Goal: Communication & Community: Connect with others

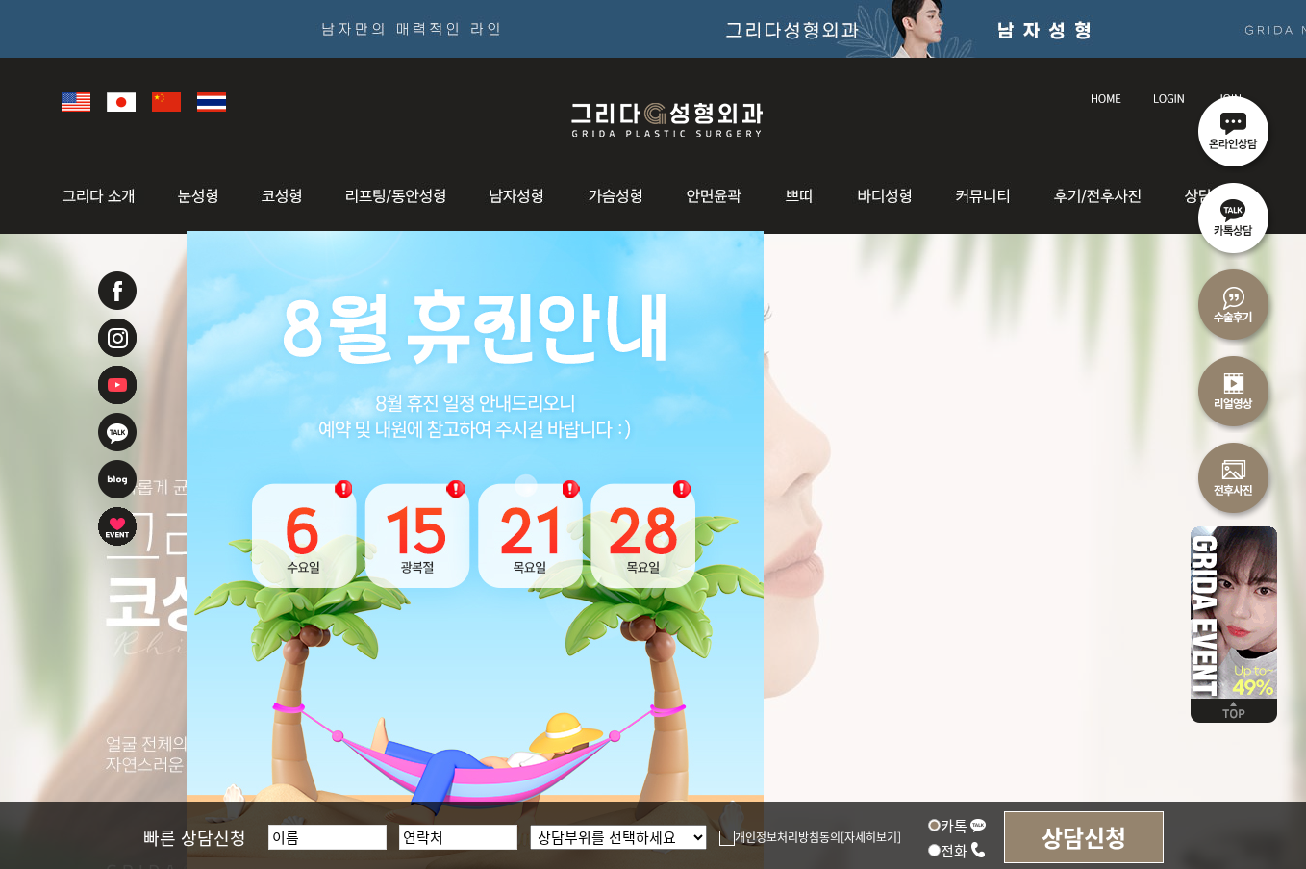
click at [1213, 235] on img at bounding box center [1234, 216] width 87 height 87
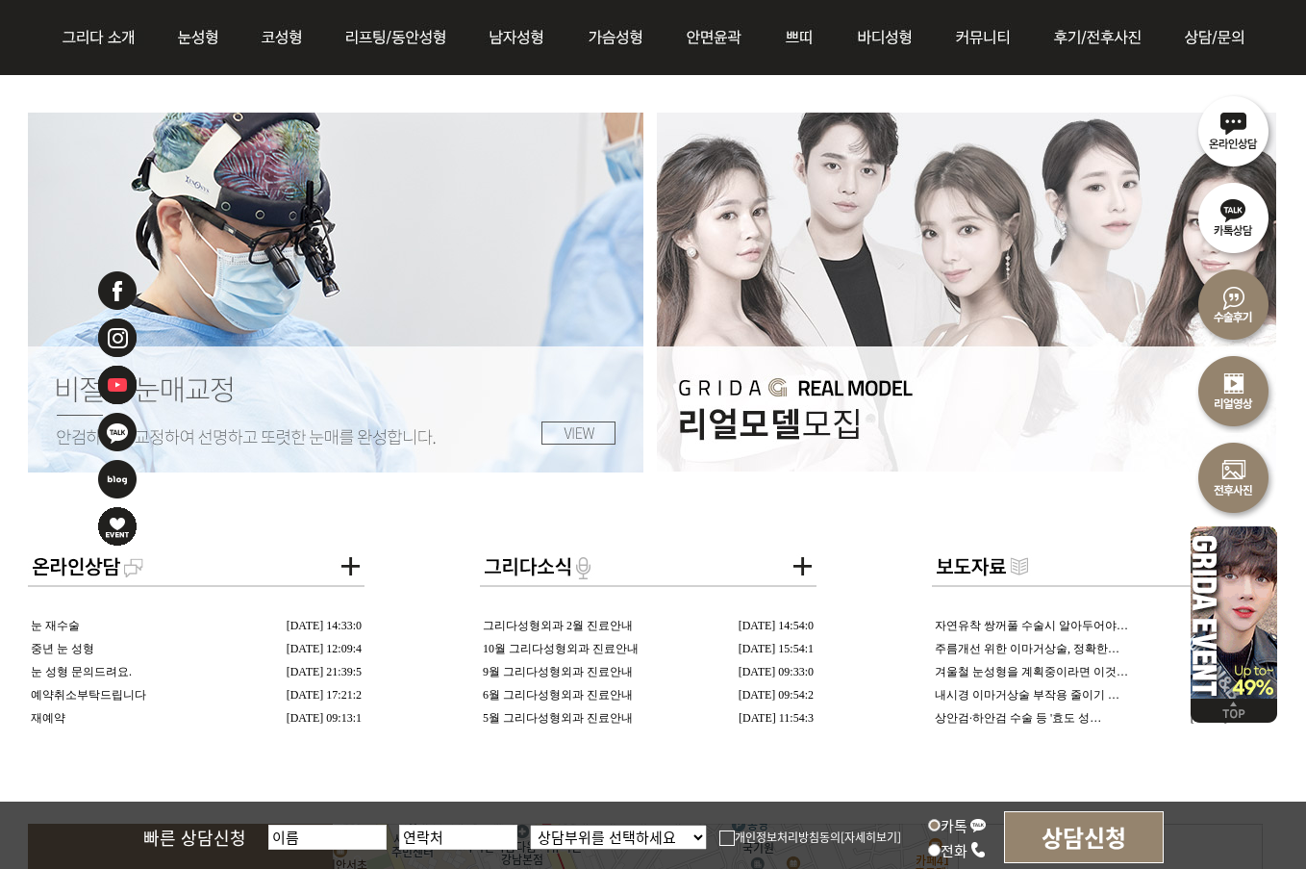
scroll to position [3174, 0]
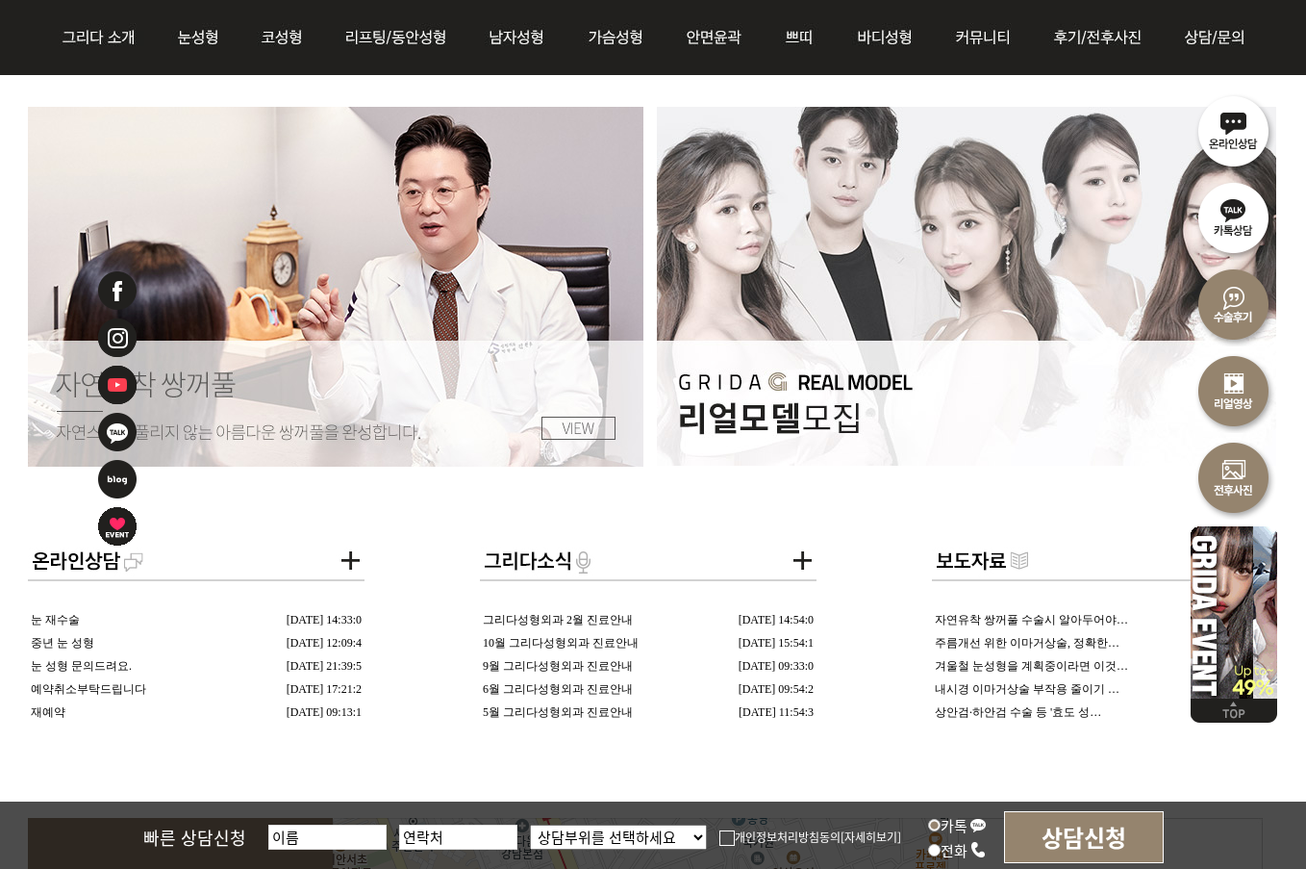
drag, startPoint x: 771, startPoint y: 765, endPoint x: 714, endPoint y: 772, distance: 58.2
click at [714, 772] on div "1 2 3 4 5 Prev Next 제목 날짜 눈 재수술 [DATE] 14:33:0 중년 눈 성형 [DATE] 12:09:4 눈 성형 문의드려…" at bounding box center [653, 666] width 1250 height 1119
click at [734, 780] on div "1 2 3 4 5 Prev Next 제목 날짜 눈 재수술 [DATE] 14:33:0 중년 눈 성형 [DATE] 12:09:4 눈 성형 문의드려…" at bounding box center [653, 666] width 1250 height 1119
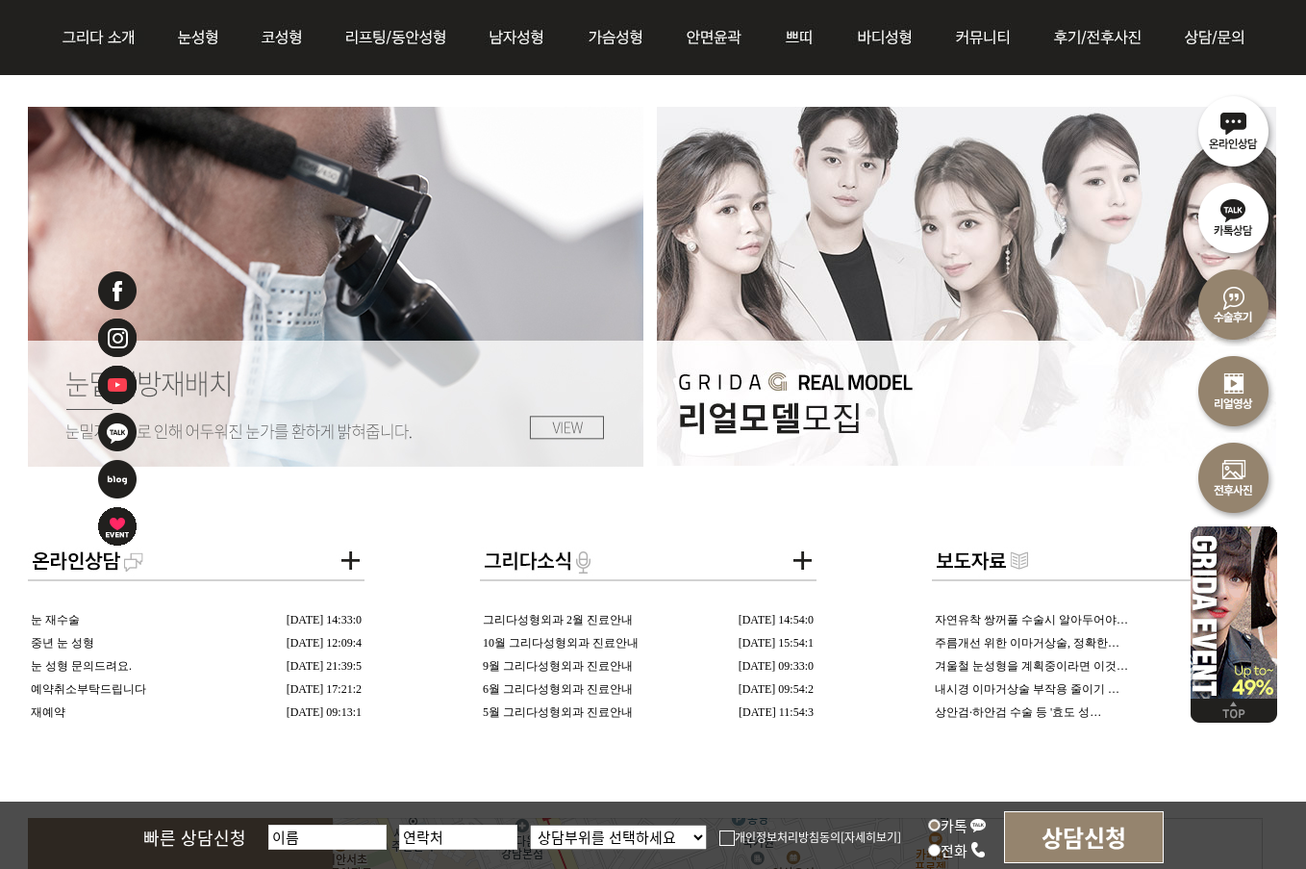
click at [953, 819] on label "카톡" at bounding box center [957, 825] width 59 height 20
click at [941, 819] on input "카톡" at bounding box center [934, 825] width 13 height 13
click at [953, 819] on label "카톡" at bounding box center [957, 825] width 59 height 20
click at [941, 819] on input "카톡" at bounding box center [934, 825] width 13 height 13
click at [977, 830] on img at bounding box center [978, 824] width 17 height 17
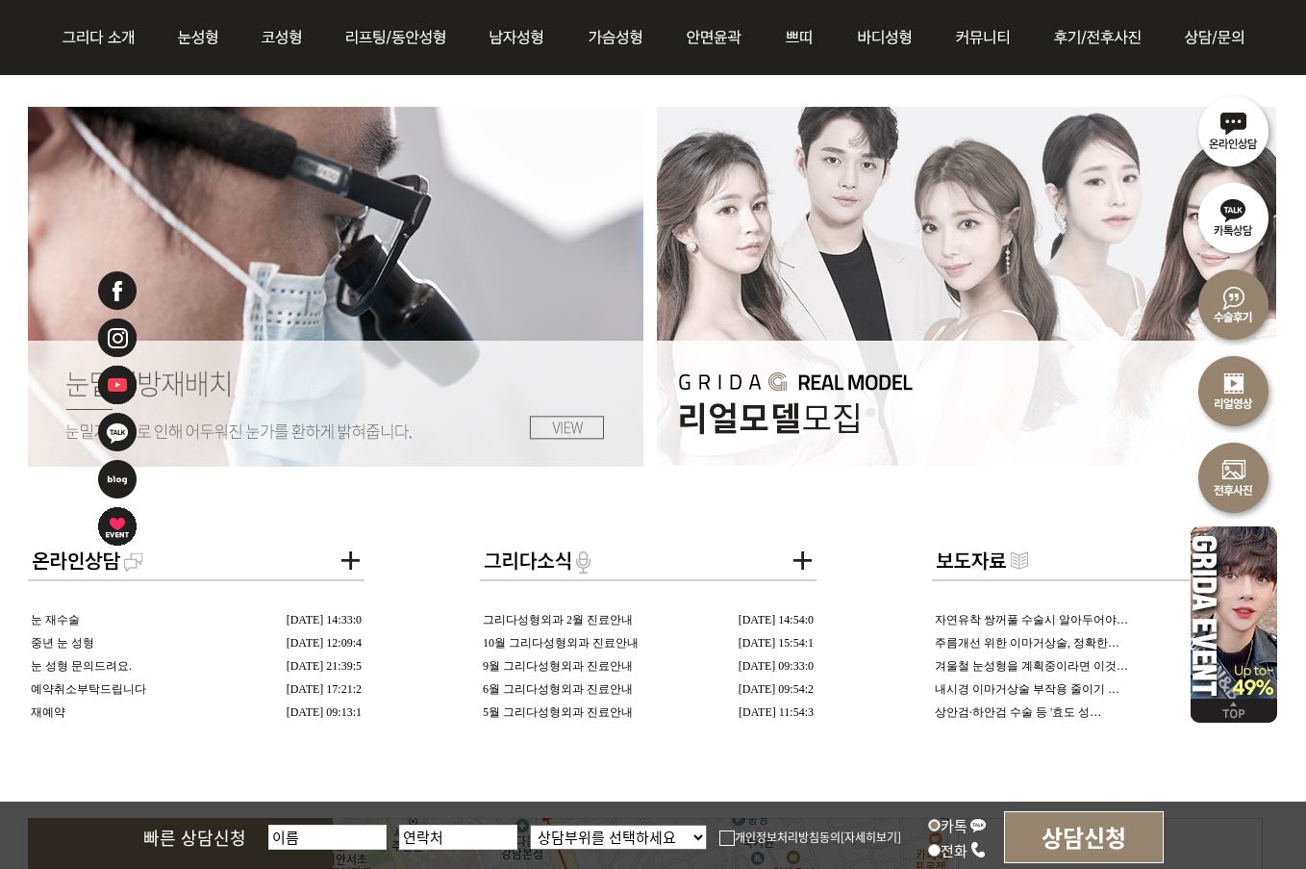
click at [941, 830] on input "카톡" at bounding box center [934, 825] width 13 height 13
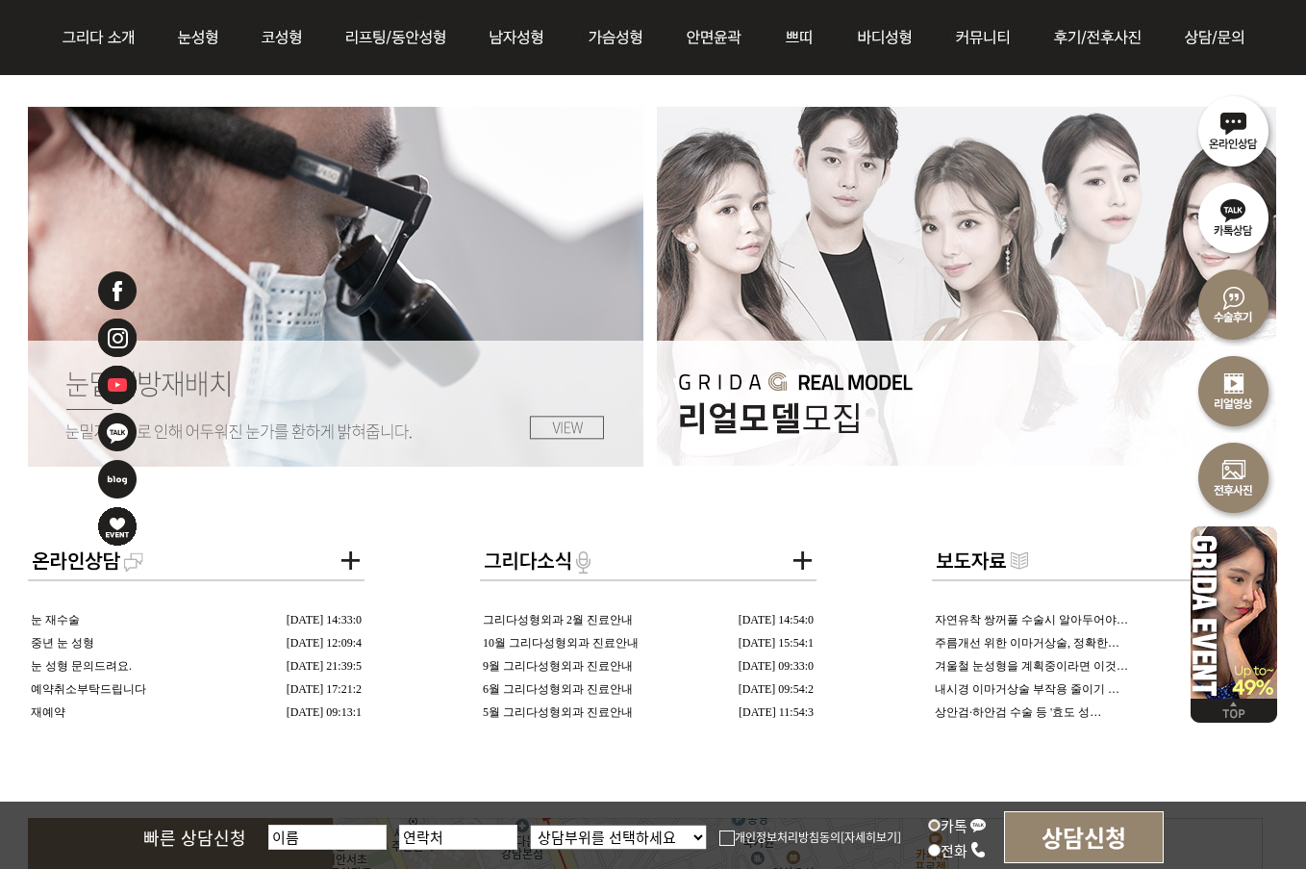
click at [978, 830] on img at bounding box center [978, 824] width 17 height 17
click at [941, 830] on input "카톡" at bounding box center [934, 825] width 13 height 13
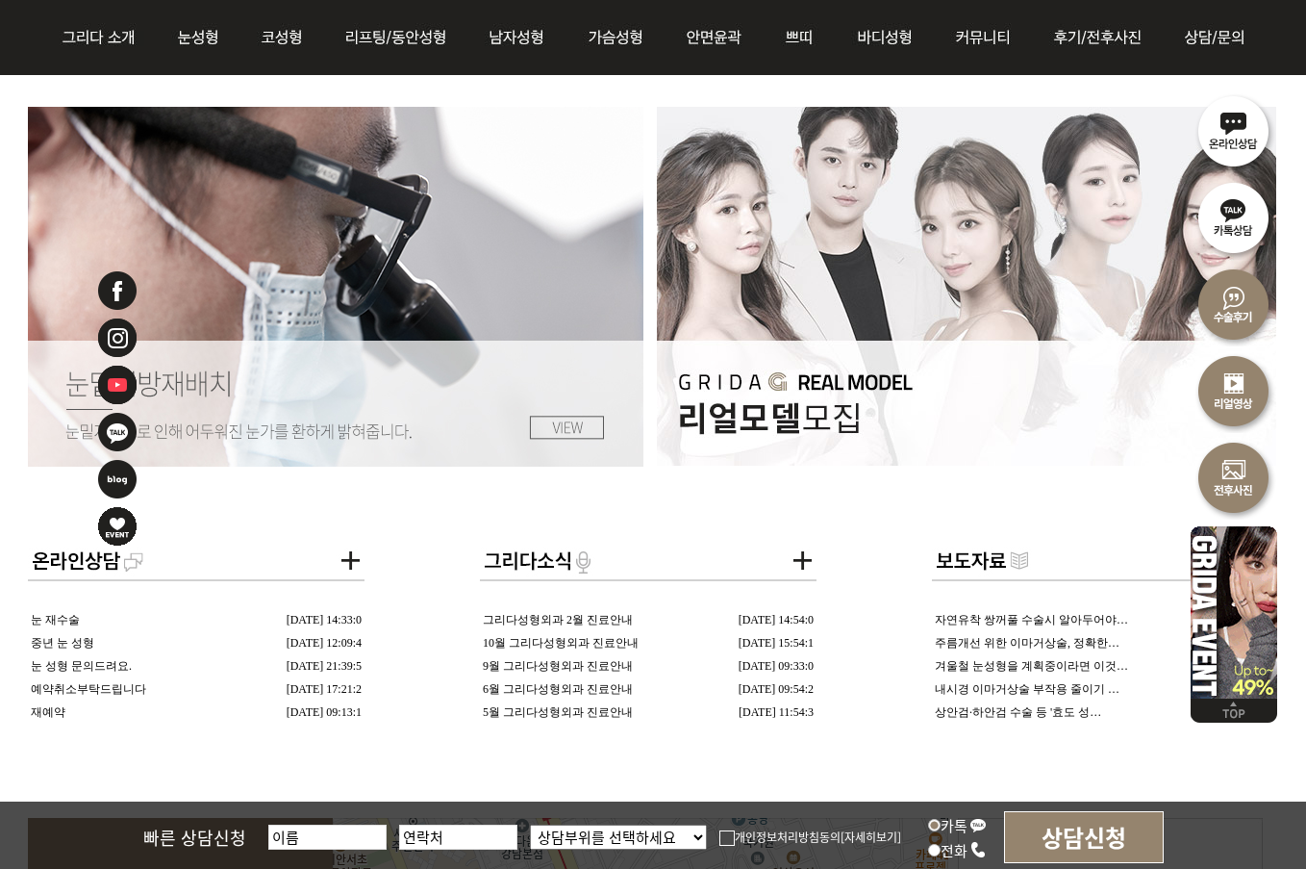
click at [947, 830] on label "카톡" at bounding box center [957, 825] width 59 height 20
click at [941, 830] on input "카톡" at bounding box center [934, 825] width 13 height 13
click at [920, 830] on div "빠른 상담신청 상담부위를 선택하세요 눈 코 동안/리프팅 가슴성형 안면윤곽 피부/쁘띠 바디성형 개인정보처리방침동의 [자세히보기] 카톡 전화 상담…" at bounding box center [653, 835] width 1306 height 69
click at [937, 822] on input "카톡" at bounding box center [934, 825] width 13 height 13
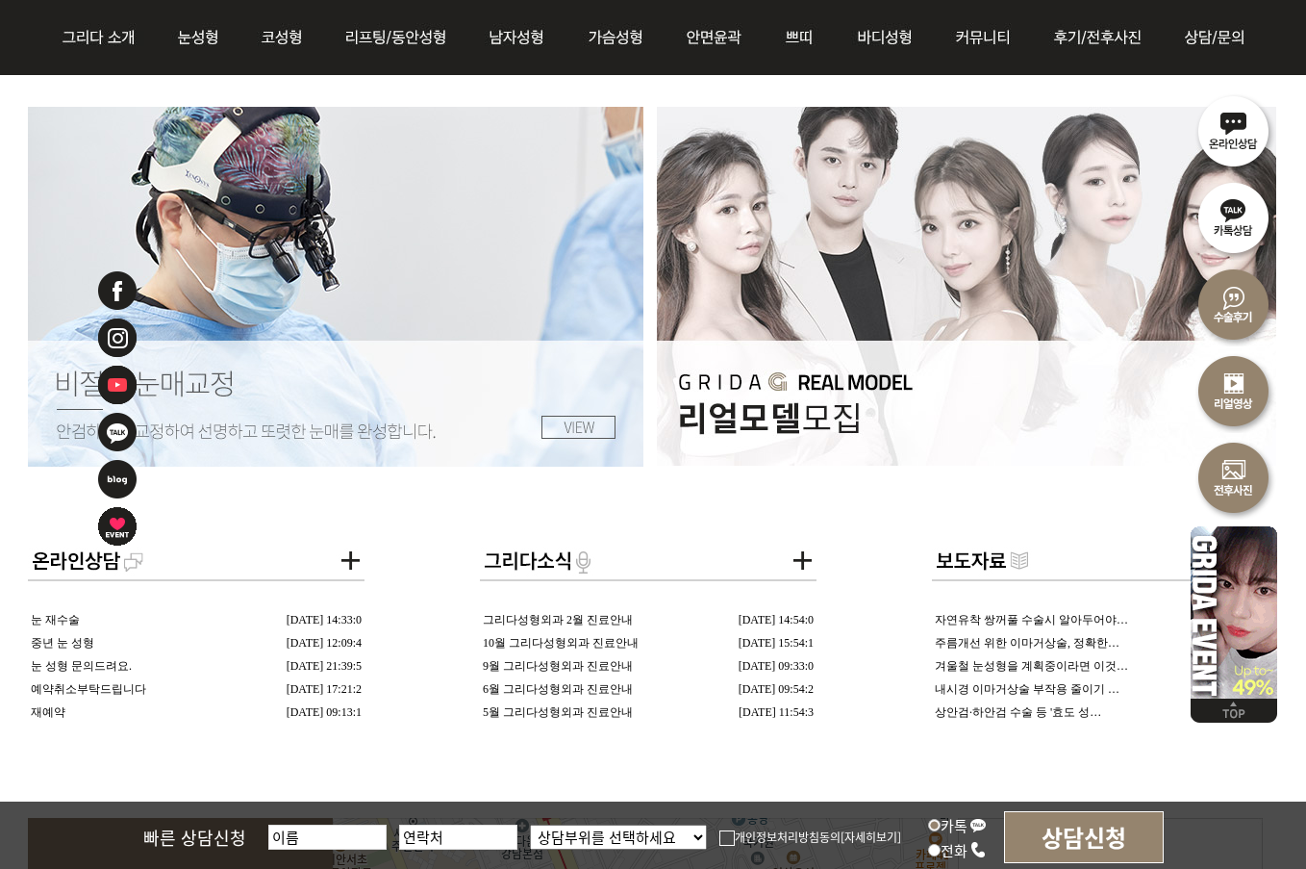
click at [632, 840] on select "상담부위를 선택하세요 눈 코 동안/리프팅 가슴성형 안면윤곽 피부/쁘띠 바디성형" at bounding box center [618, 836] width 177 height 25
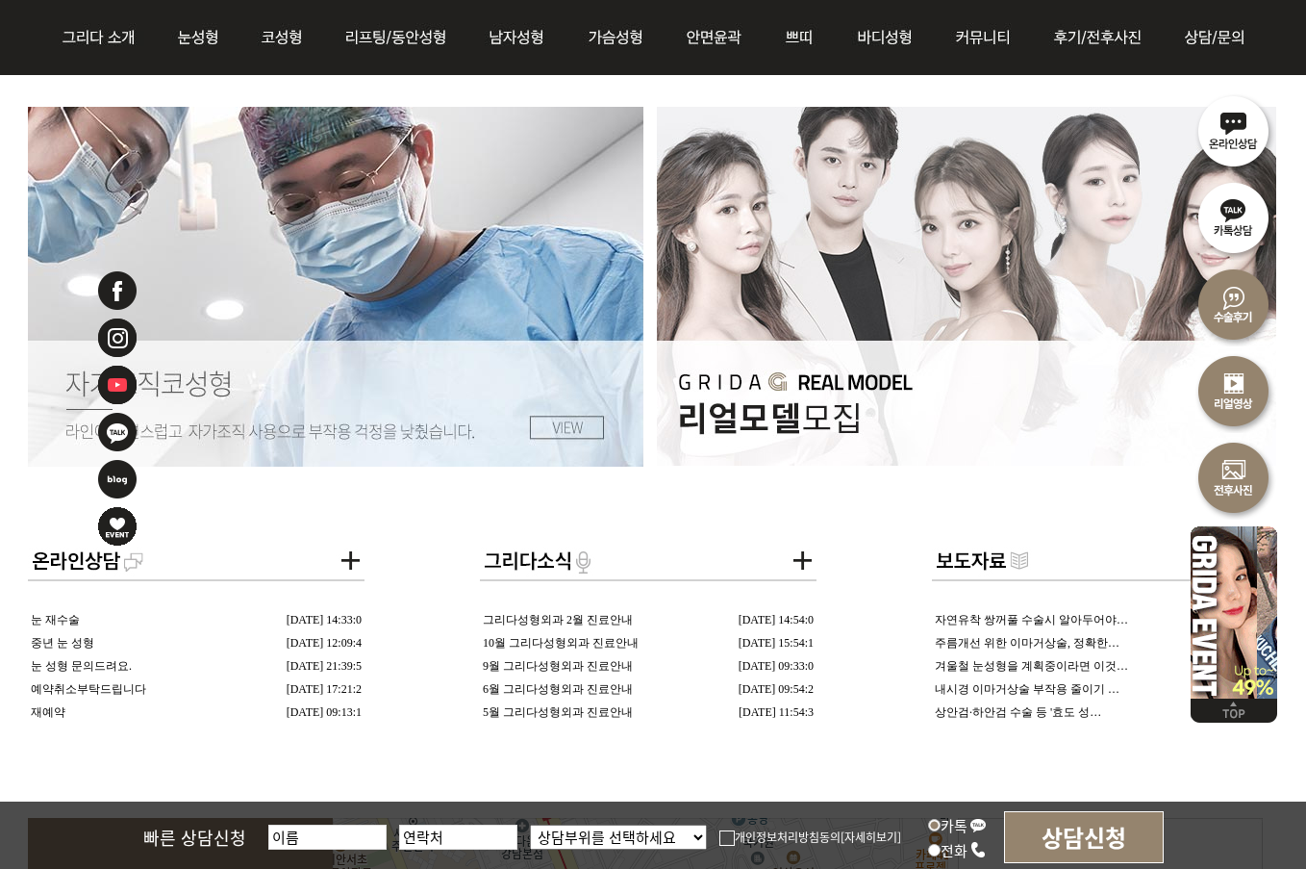
click at [596, 829] on select "상담부위를 선택하세요 눈 코 동안/리프팅 가슴성형 안면윤곽 피부/쁘띠 바디성형" at bounding box center [618, 836] width 177 height 25
